Goal: Task Accomplishment & Management: Complete application form

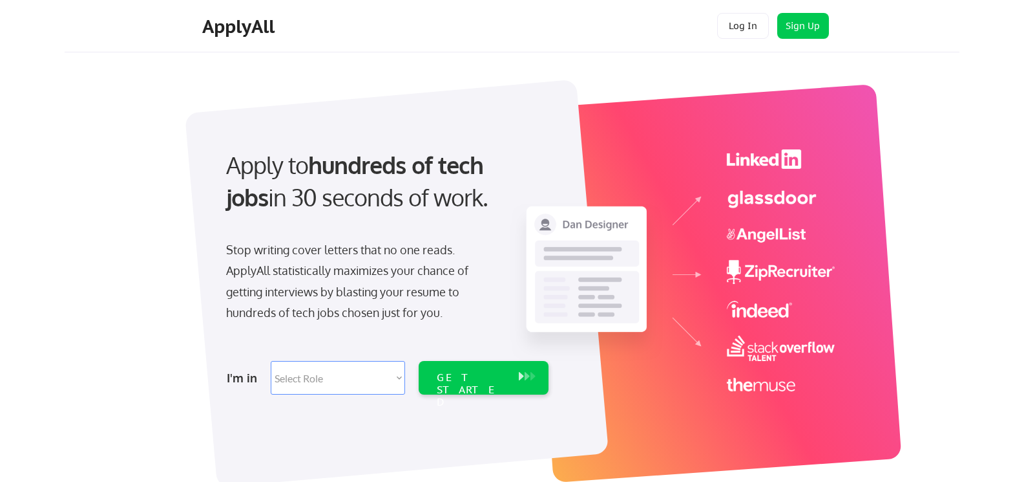
click at [372, 377] on select "Select Role Software Engineering Product Management Customer Success Sales UI/U…" at bounding box center [338, 378] width 134 height 34
select select ""sales""
click at [271, 361] on select "Select Role Software Engineering Product Management Customer Success Sales UI/U…" at bounding box center [338, 378] width 134 height 34
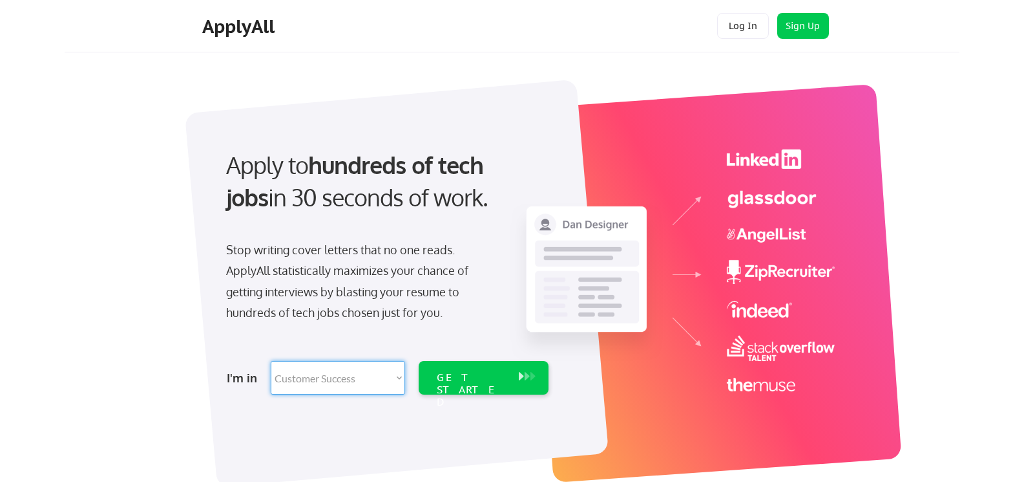
select select ""sales""
click at [519, 373] on button at bounding box center [521, 376] width 13 height 14
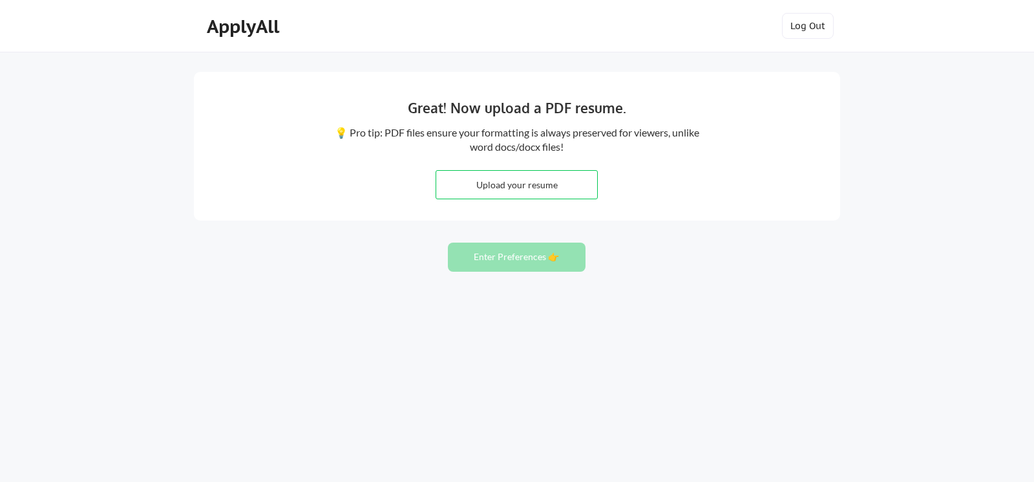
click at [564, 189] on input "file" at bounding box center [516, 185] width 161 height 28
type input "C:\fakepath\Cardenas.Resume.2025.docx"
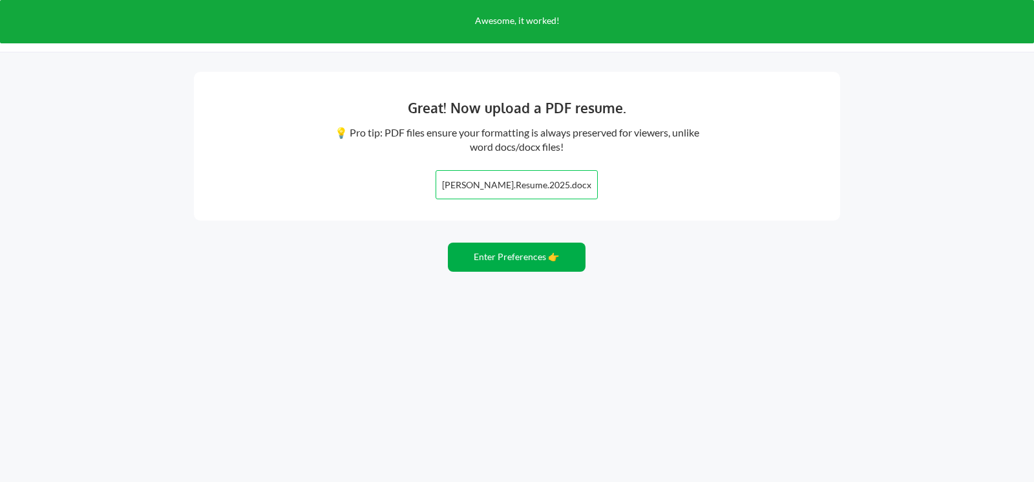
click at [477, 249] on button "Enter Preferences 👉" at bounding box center [517, 256] width 138 height 29
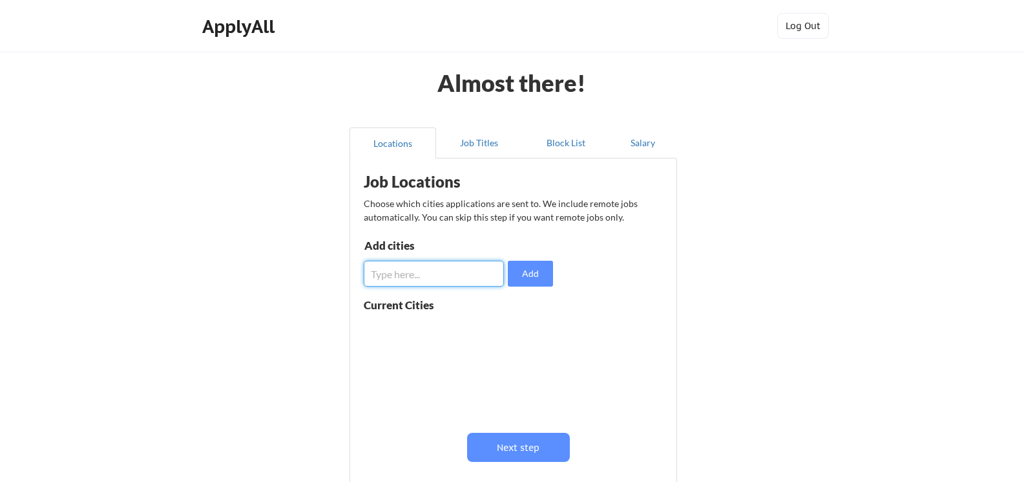
click at [421, 272] on input "input" at bounding box center [434, 273] width 140 height 26
type input "Denver, CO"
click at [525, 284] on button "Add" at bounding box center [530, 273] width 45 height 26
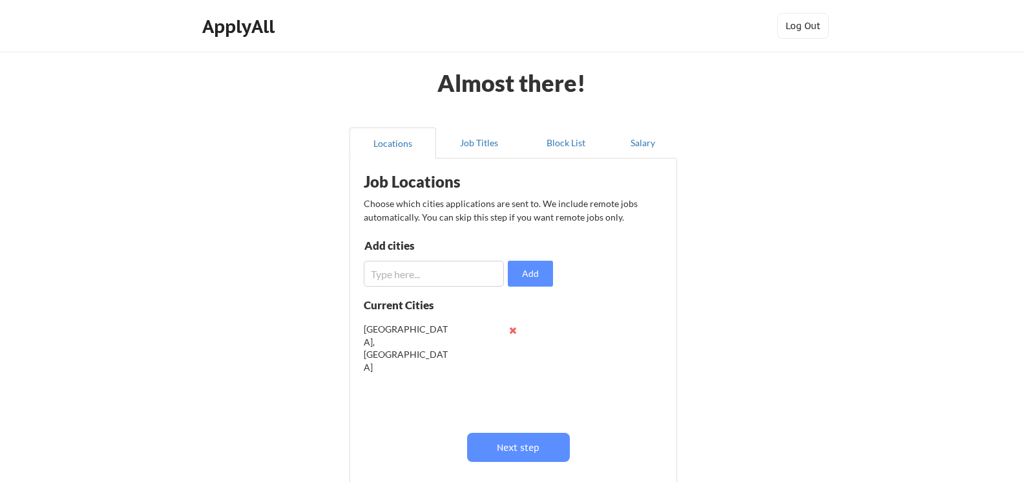
click at [442, 279] on input "input" at bounding box center [434, 273] width 140 height 26
type input "[GEOGRAPHIC_DATA], [GEOGRAPHIC_DATA]"
click at [530, 268] on button "Add" at bounding box center [530, 273] width 45 height 26
click at [452, 276] on input "input" at bounding box center [434, 273] width 140 height 26
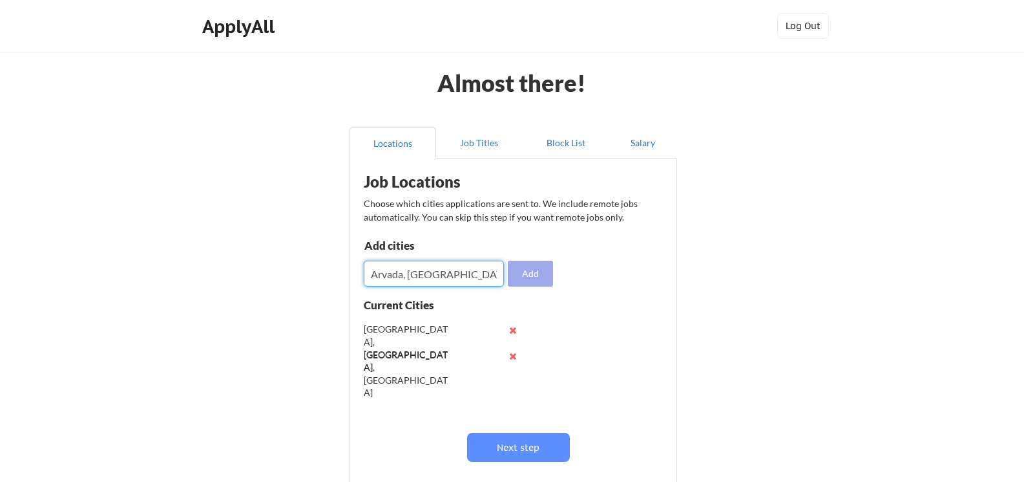
type input "Arvada, [GEOGRAPHIC_DATA]"
click at [524, 281] on button "Add" at bounding box center [530, 273] width 45 height 26
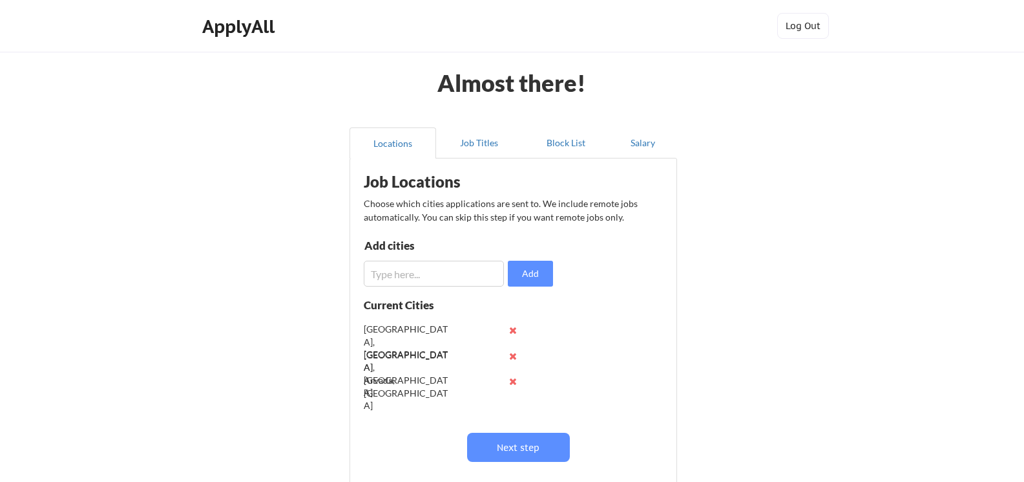
click at [461, 283] on input "input" at bounding box center [434, 273] width 140 height 26
type input "Broomfield, [GEOGRAPHIC_DATA]"
click at [521, 280] on button "Add" at bounding box center [530, 273] width 45 height 26
click at [429, 273] on input "input" at bounding box center [434, 273] width 140 height 26
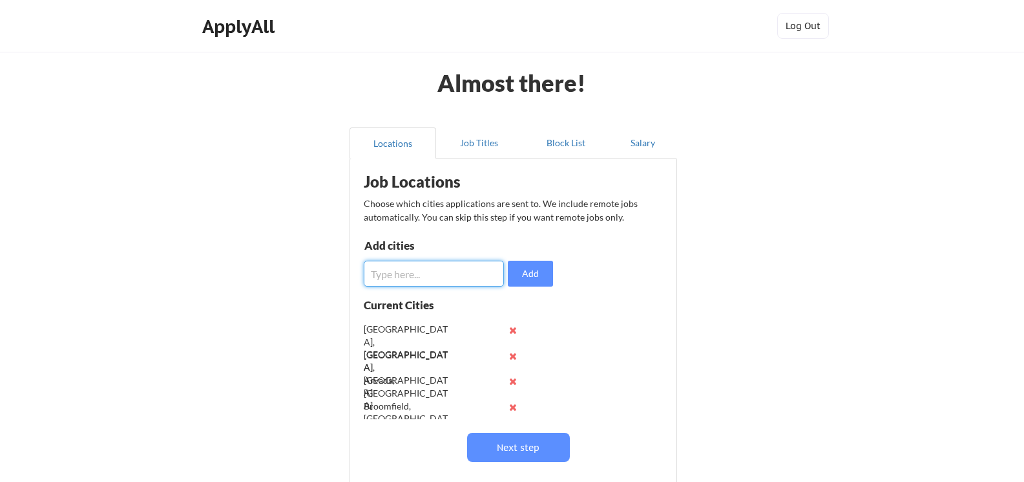
click at [429, 273] on input "input" at bounding box center [434, 273] width 140 height 26
type input "[GEOGRAPHIC_DATA], [GEOGRAPHIC_DATA]"
click at [515, 280] on button "Add" at bounding box center [530, 273] width 45 height 26
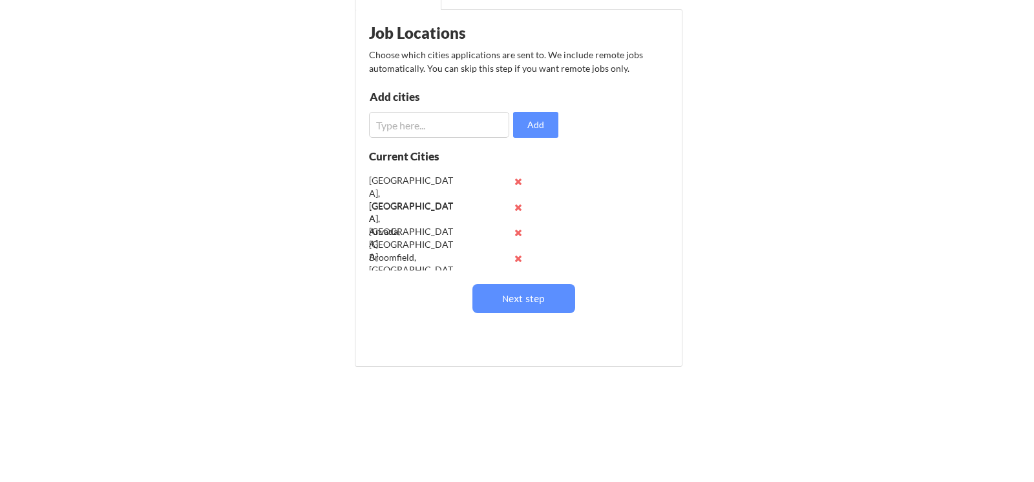
scroll to position [152, 0]
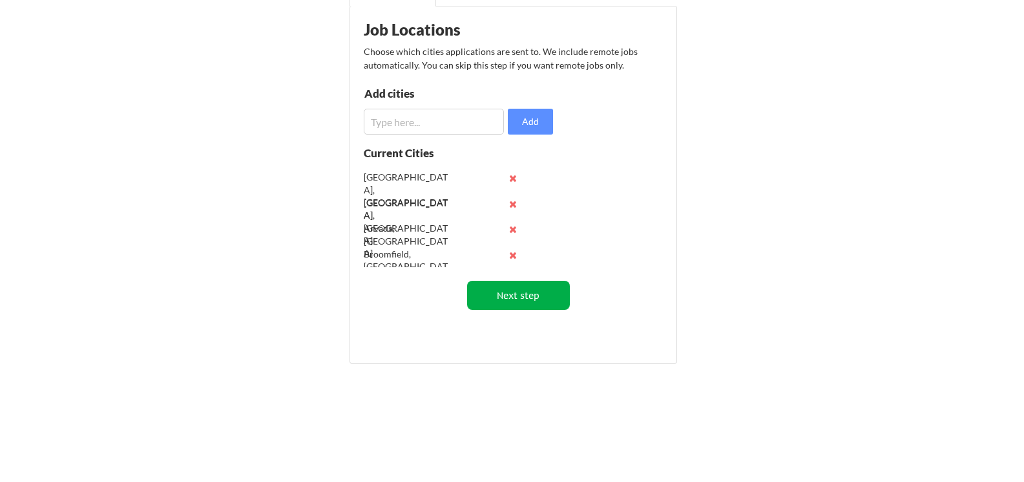
click at [524, 290] on button "Next step" at bounding box center [518, 295] width 103 height 29
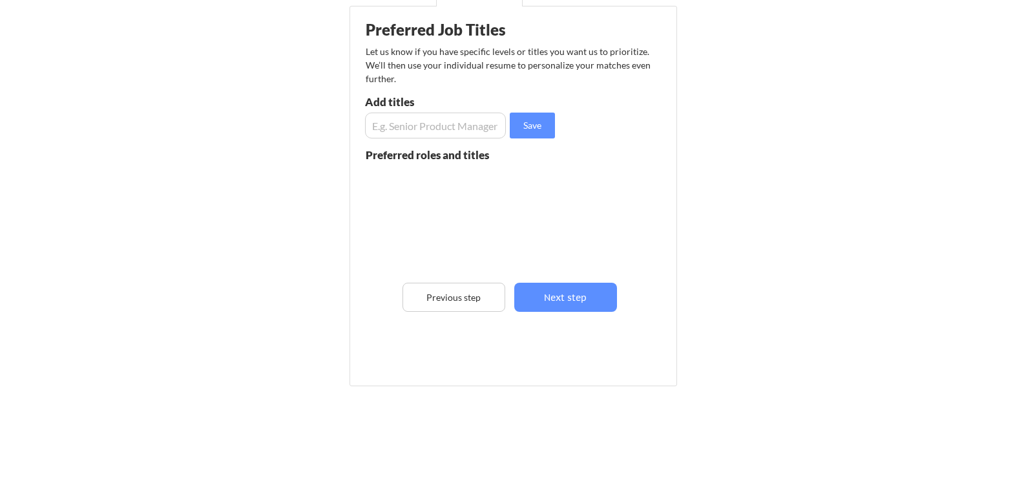
click at [438, 134] on input "input" at bounding box center [435, 125] width 141 height 26
type input "curriculum developer"
click at [551, 123] on button "Save" at bounding box center [532, 125] width 45 height 26
click at [467, 130] on input "input" at bounding box center [435, 125] width 141 height 26
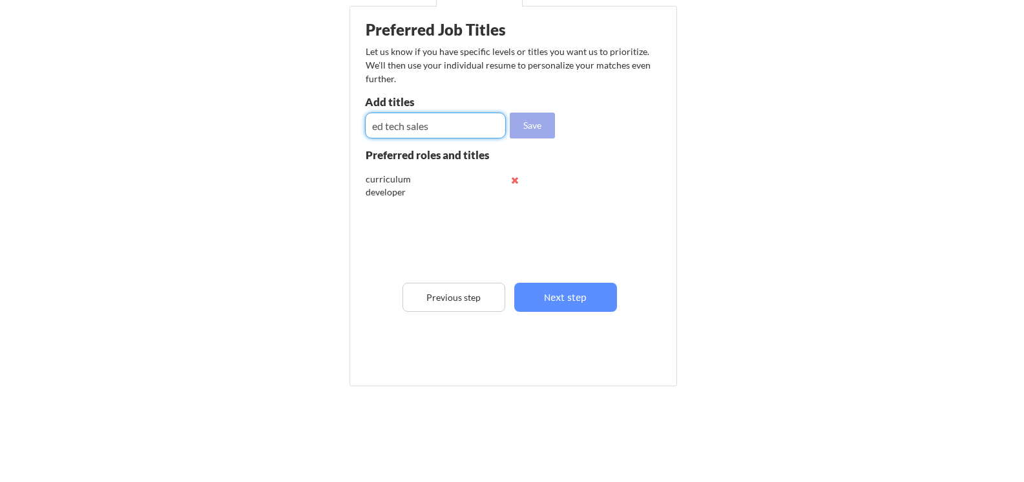
type input "ed tech sales"
click at [543, 133] on button "Save" at bounding box center [532, 125] width 45 height 26
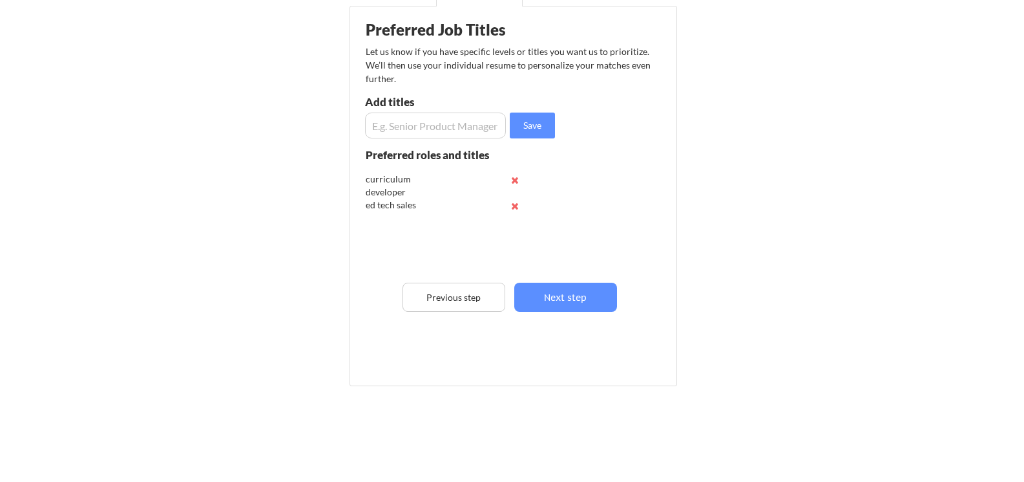
click at [473, 127] on input "input" at bounding box center [435, 125] width 141 height 26
type input "remote product specialist"
click at [519, 129] on button "Save" at bounding box center [532, 125] width 45 height 26
click at [401, 133] on input "input" at bounding box center [435, 125] width 141 height 26
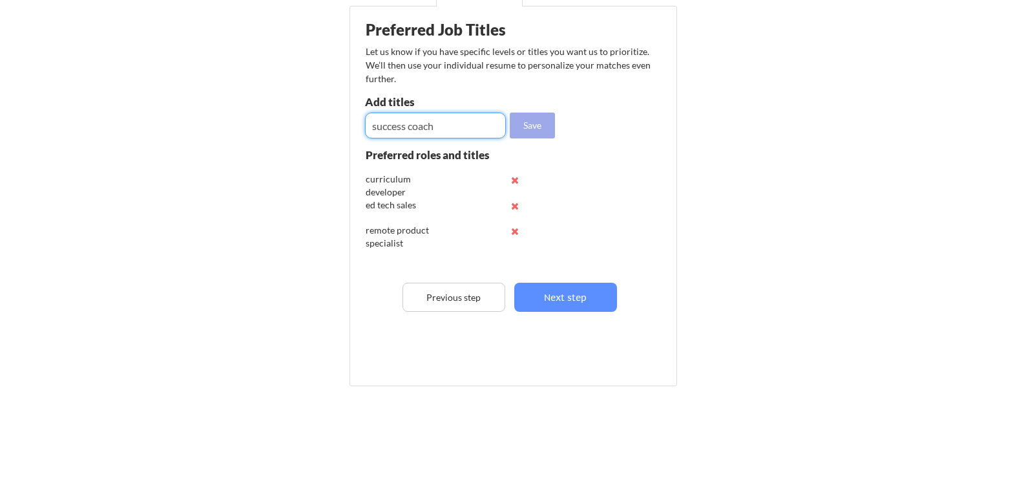
type input "success coach"
click at [520, 125] on button "Save" at bounding box center [532, 125] width 45 height 26
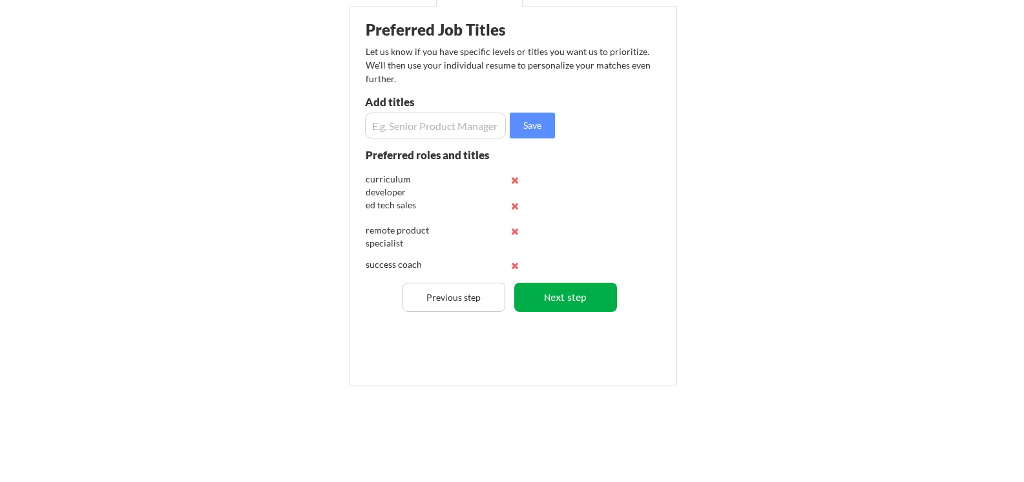
click at [584, 297] on button "Next step" at bounding box center [566, 296] width 103 height 29
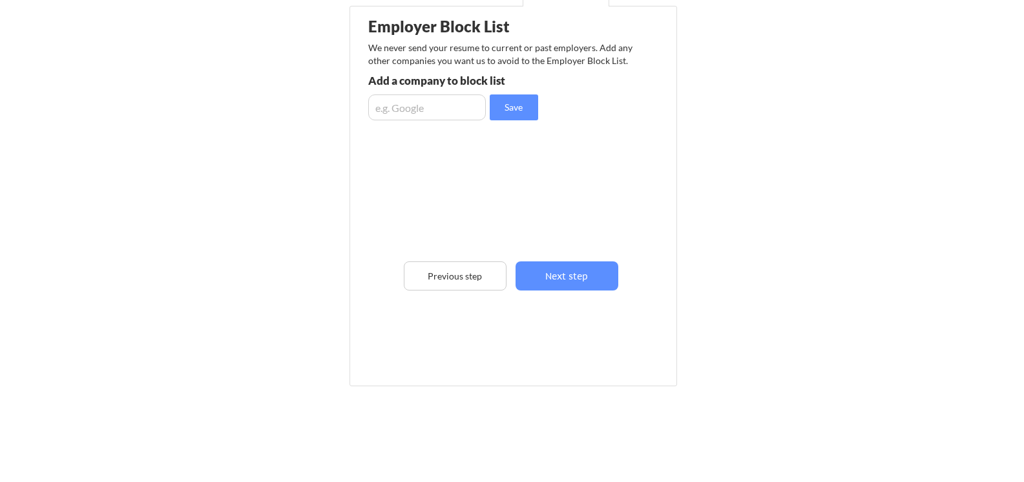
click at [429, 103] on input "input" at bounding box center [427, 107] width 118 height 26
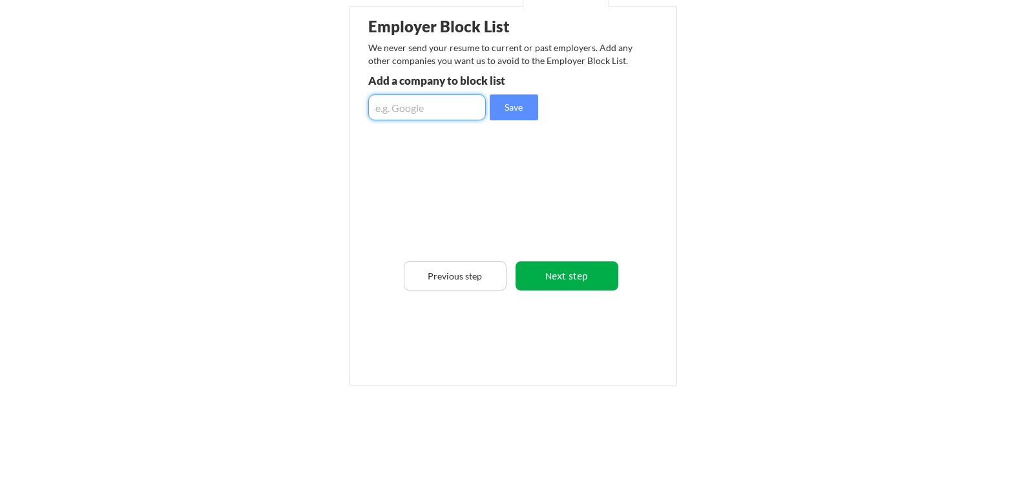
click at [560, 271] on button "Next step" at bounding box center [567, 275] width 103 height 29
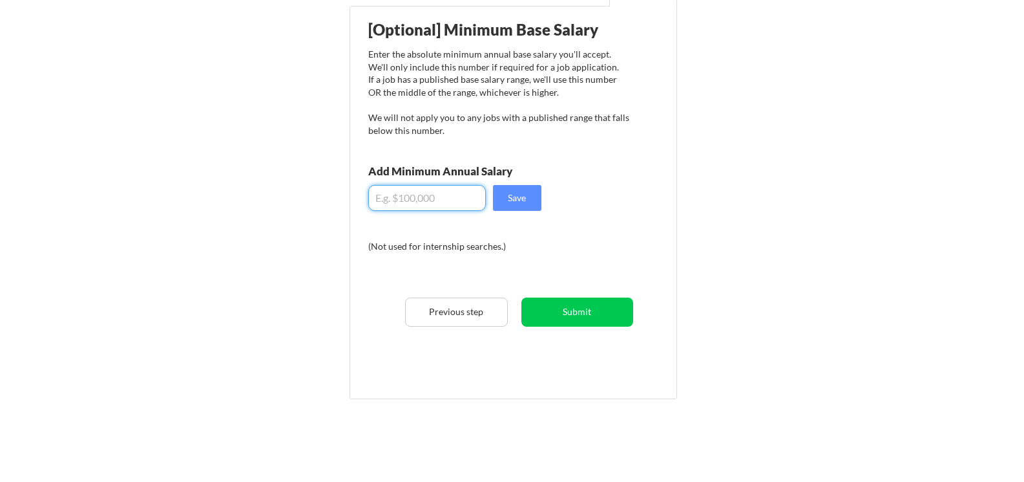
click at [407, 192] on input "input" at bounding box center [427, 198] width 118 height 26
type input "$70,000"
click at [502, 205] on button "Save" at bounding box center [517, 198] width 48 height 26
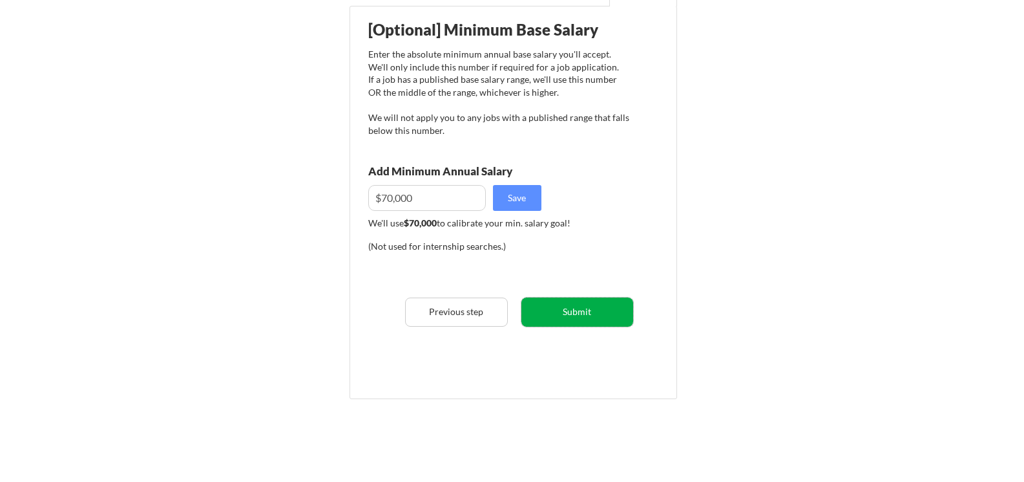
click at [590, 306] on button "Submit" at bounding box center [578, 311] width 112 height 29
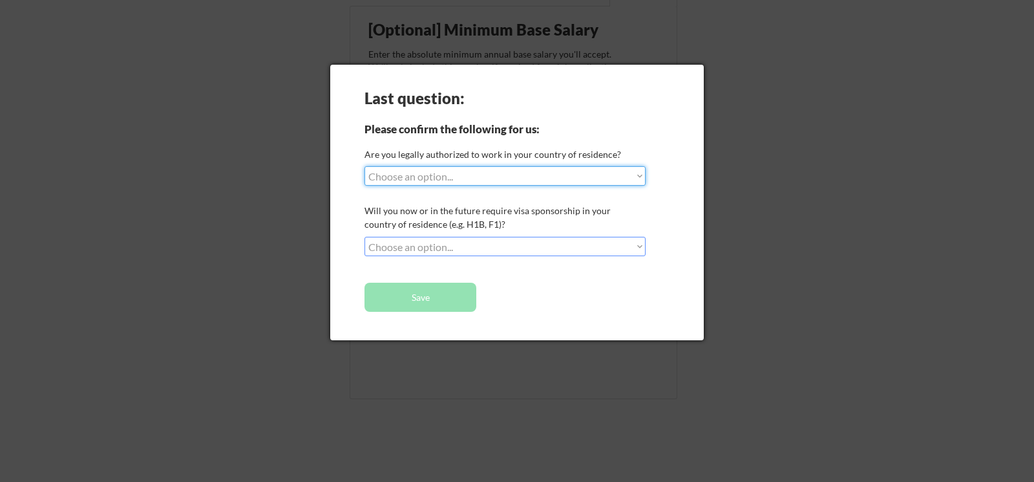
click at [573, 177] on select "Choose an option... Yes, I am a US Citizen Yes, I am a Canadian Citizen Yes, I …" at bounding box center [505, 175] width 281 height 19
select select ""yes__i_am_a_us_citizen""
click at [365, 166] on select "Choose an option... Yes, I am a US Citizen Yes, I am a Canadian Citizen Yes, I …" at bounding box center [505, 175] width 281 height 19
click at [634, 246] on select "Choose an option... No, I will not need sponsorship Yes, I will need sponsorship" at bounding box center [505, 246] width 281 height 19
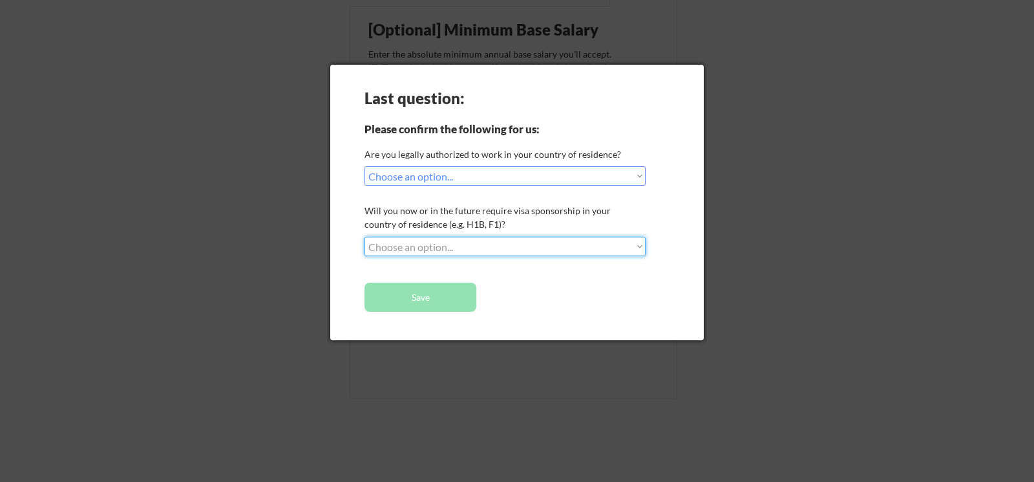
select select ""no__i_will_not_need_sponsorship""
click at [365, 237] on select "Choose an option... No, I will not need sponsorship Yes, I will need sponsorship" at bounding box center [505, 246] width 281 height 19
click at [438, 295] on button "Save" at bounding box center [421, 296] width 112 height 29
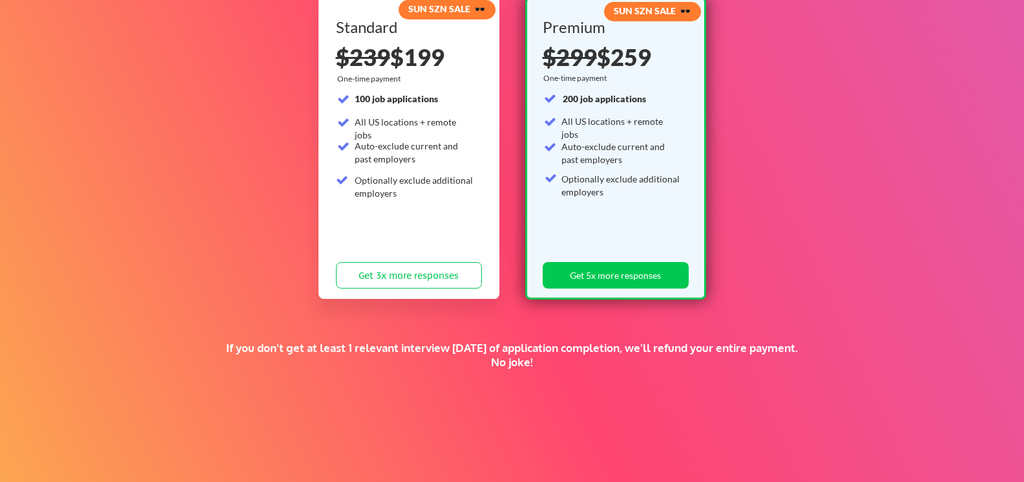
scroll to position [157, 0]
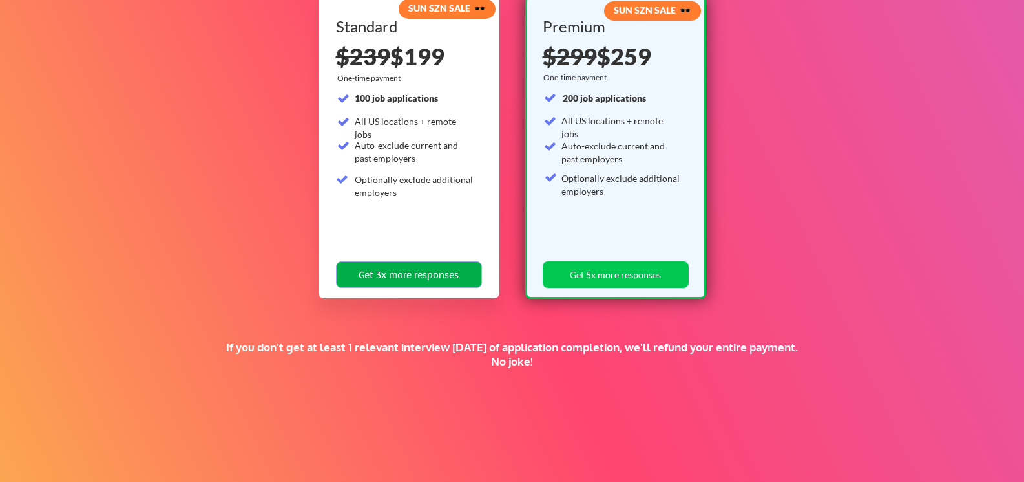
click at [403, 275] on button "Get 3x more responses" at bounding box center [409, 274] width 146 height 27
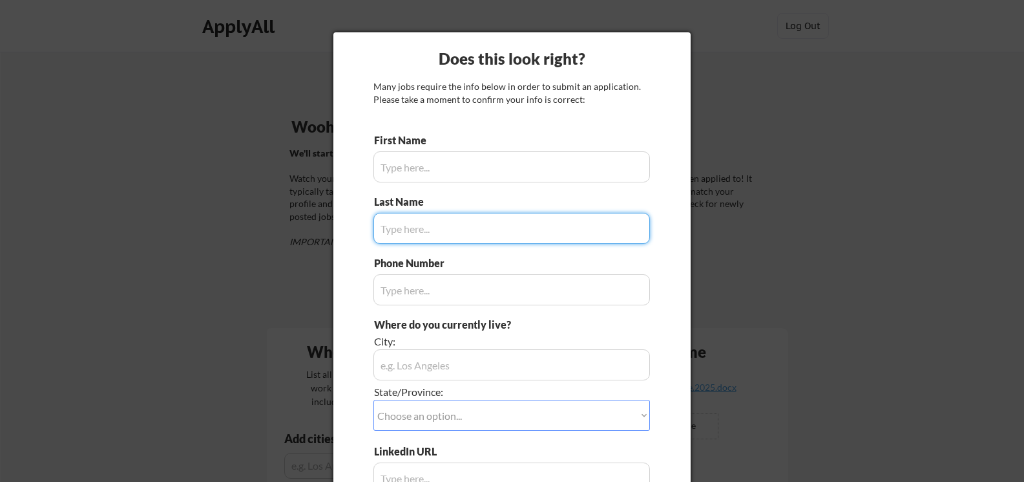
type input "[PERSON_NAME]"
type input "[PHONE_NUMBER]"
type input "Arvada, CO 80007"
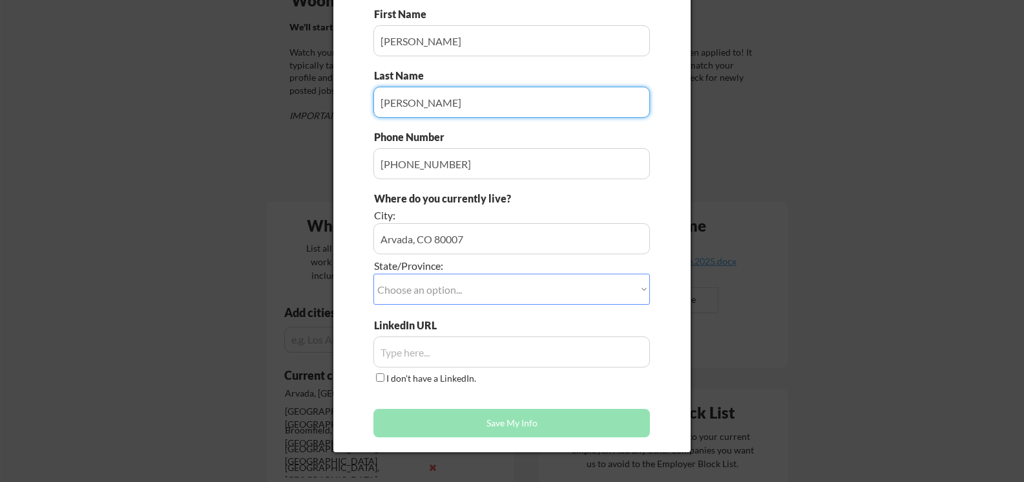
scroll to position [127, 0]
type input "[PERSON_NAME]"
click at [606, 292] on select "Choose an option... Other/Not Applicable [US_STATE] [US_STATE] [GEOGRAPHIC_DATA…" at bounding box center [512, 288] width 277 height 31
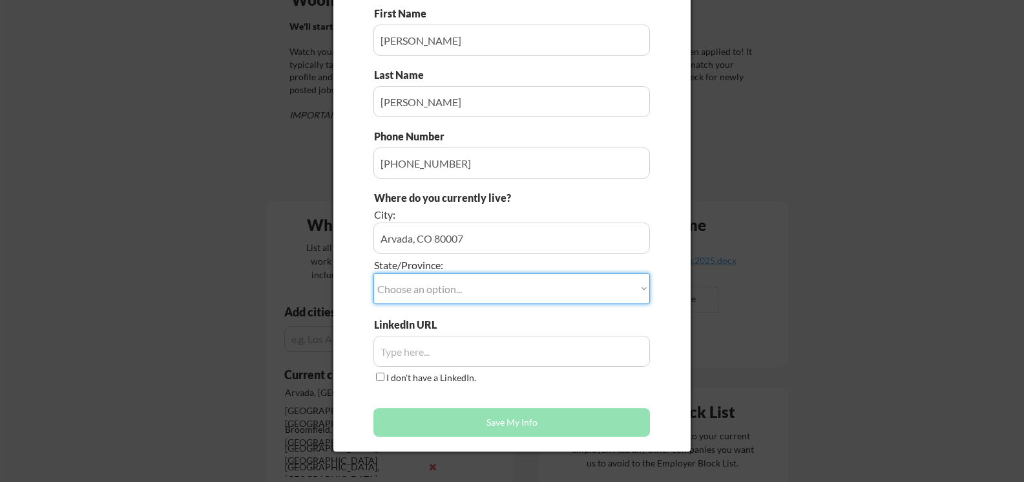
select select ""[US_STATE]""
click at [374, 273] on select "Choose an option... Other/Not Applicable [US_STATE] [US_STATE] [GEOGRAPHIC_DATA…" at bounding box center [512, 288] width 277 height 31
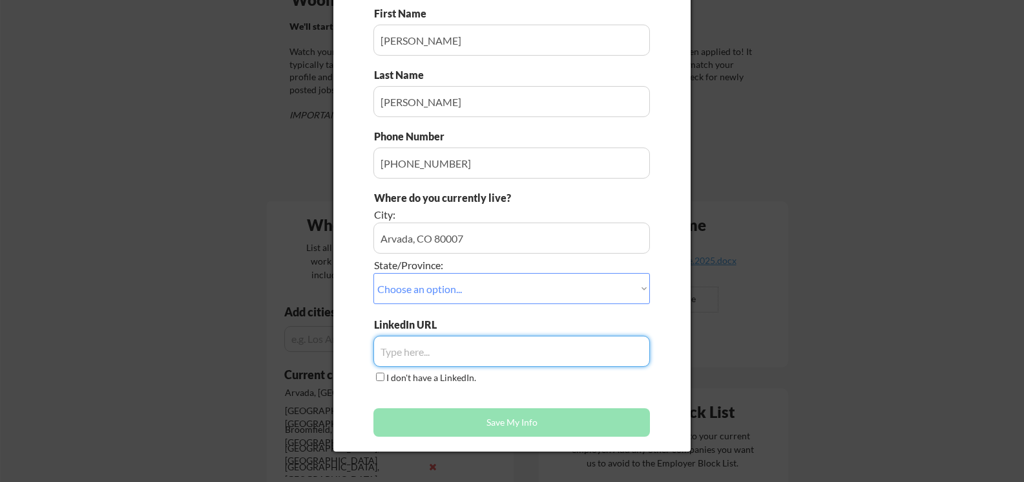
click at [485, 341] on input "input" at bounding box center [512, 350] width 277 height 31
paste input "[DOMAIN_NAME][URL][PERSON_NAME]"
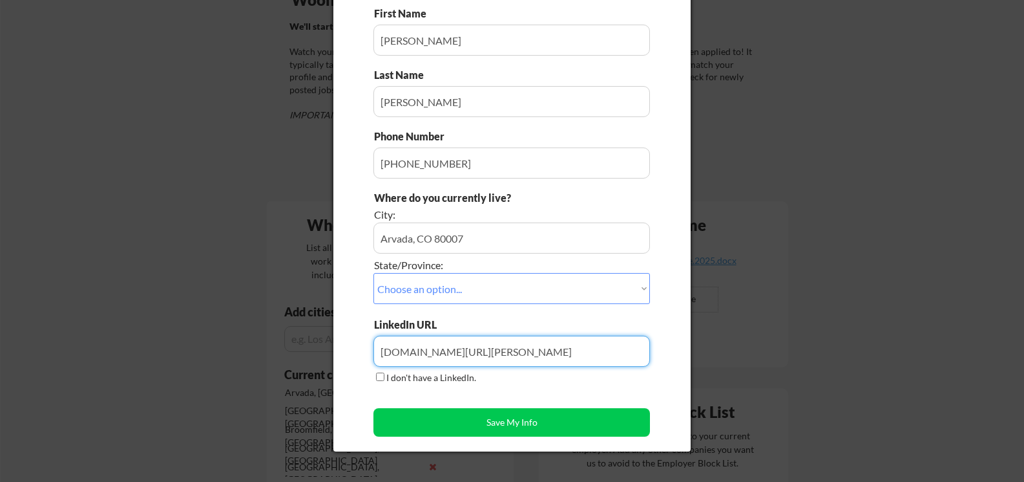
type input "[DOMAIN_NAME][URL][PERSON_NAME]"
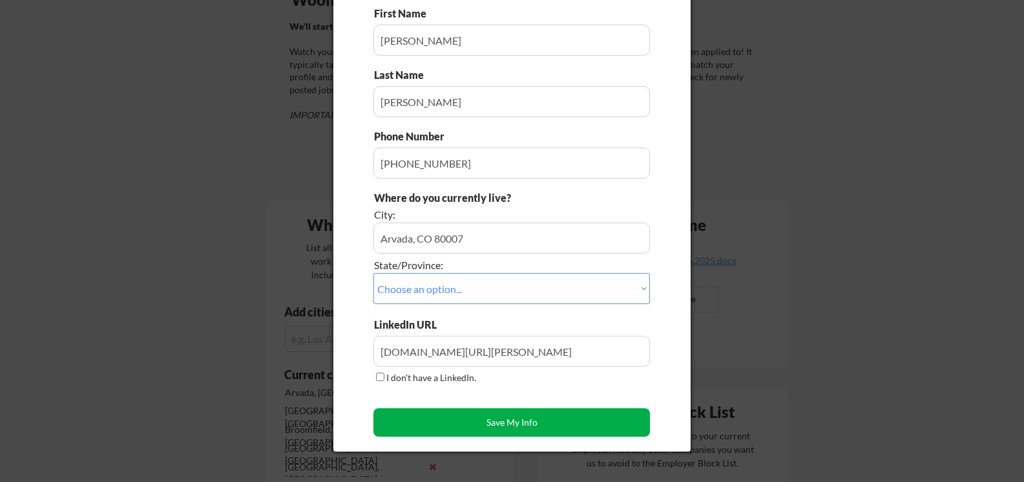
click at [489, 418] on button "Save My Info" at bounding box center [512, 422] width 277 height 28
type input "Arvada, CO 80007, [US_STATE]"
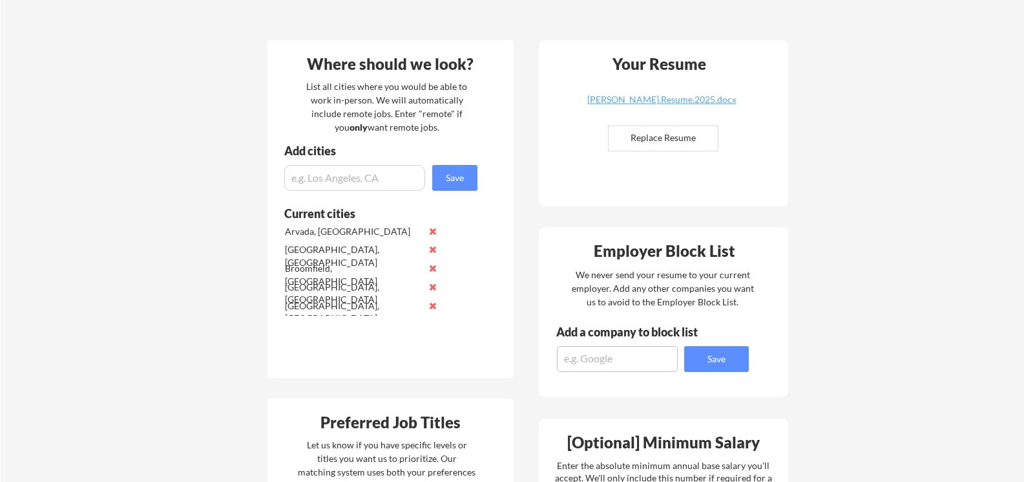
scroll to position [0, 0]
